Goal: Find specific page/section: Find specific page/section

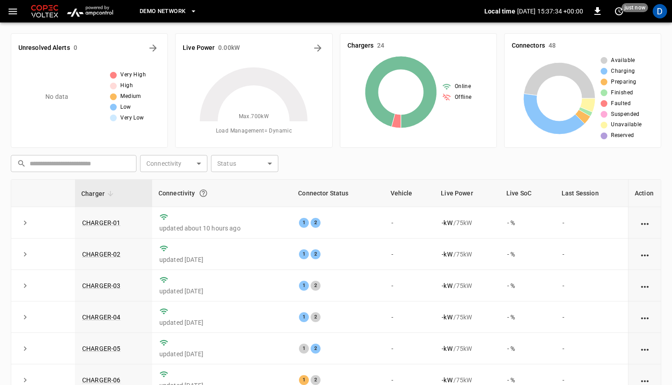
click at [11, 13] on icon "button" at bounding box center [13, 12] width 9 height 6
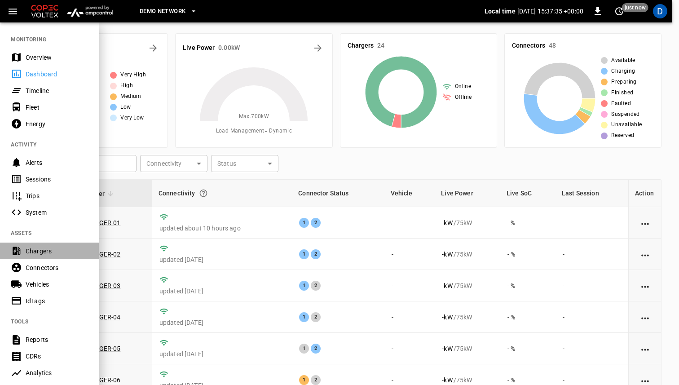
click at [52, 251] on div "Chargers" at bounding box center [57, 251] width 62 height 9
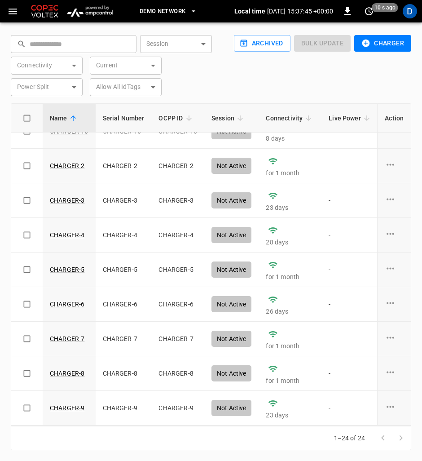
scroll to position [537, 0]
click at [400, 384] on div at bounding box center [392, 438] width 36 height 18
click at [411, 13] on div "D" at bounding box center [410, 11] width 14 height 14
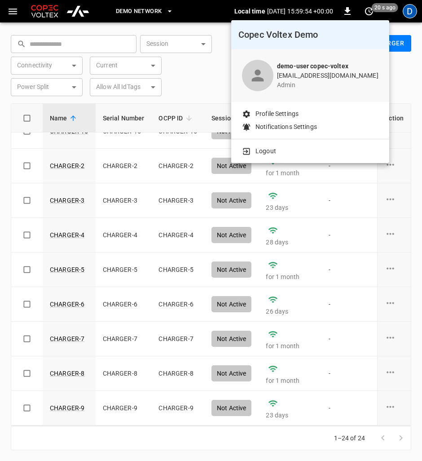
click at [349, 151] on li "Logout" at bounding box center [310, 150] width 136 height 9
